Goal: Navigation & Orientation: Find specific page/section

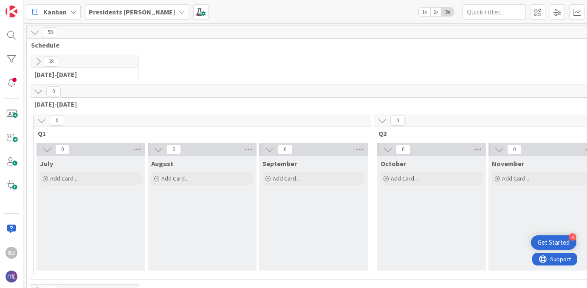
click at [130, 12] on b "Presidents [PERSON_NAME]" at bounding box center [132, 12] width 86 height 9
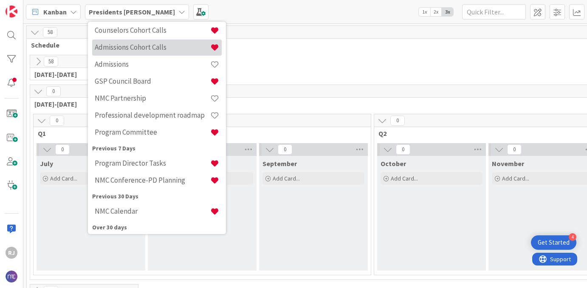
scroll to position [142, 0]
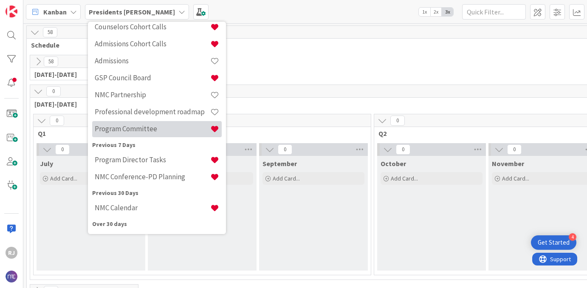
click at [130, 128] on h4 "Program Committee" at bounding box center [153, 129] width 116 height 9
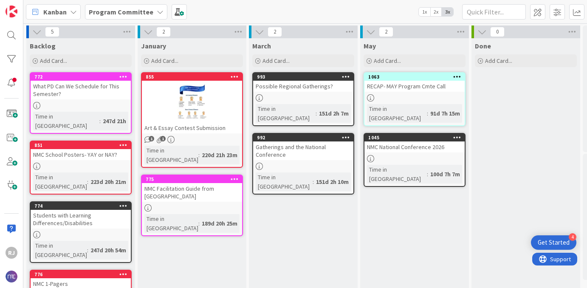
click at [148, 9] on b "Program Committee" at bounding box center [121, 12] width 65 height 9
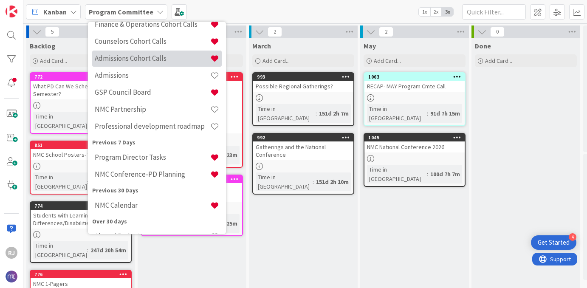
scroll to position [145, 0]
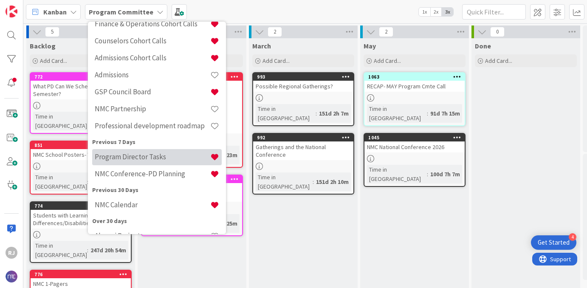
click at [125, 158] on h4 "Program Director Tasks" at bounding box center [153, 157] width 116 height 9
